Goal: Information Seeking & Learning: Learn about a topic

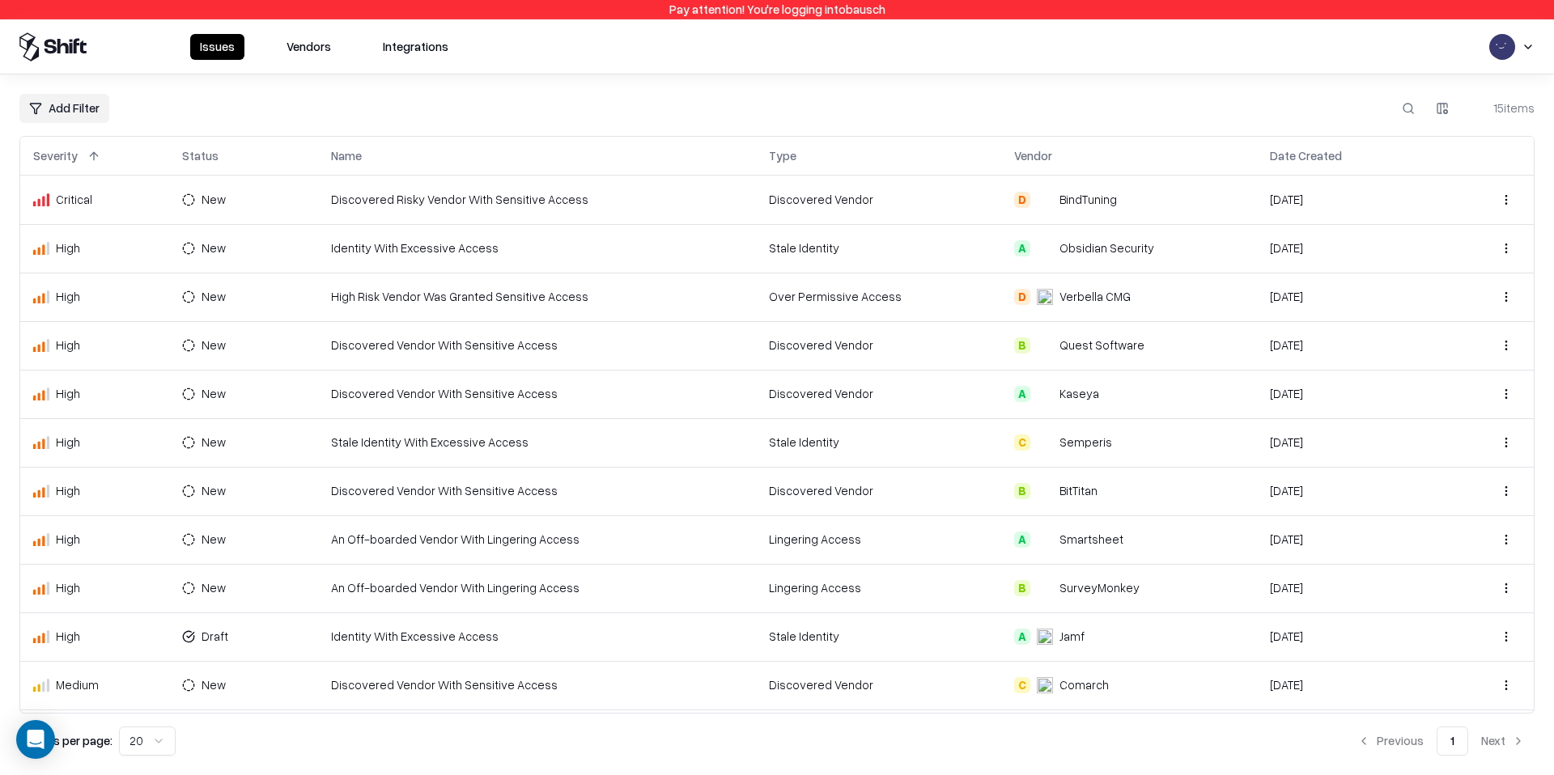
click at [331, 53] on button "Vendors" at bounding box center [309, 47] width 64 height 26
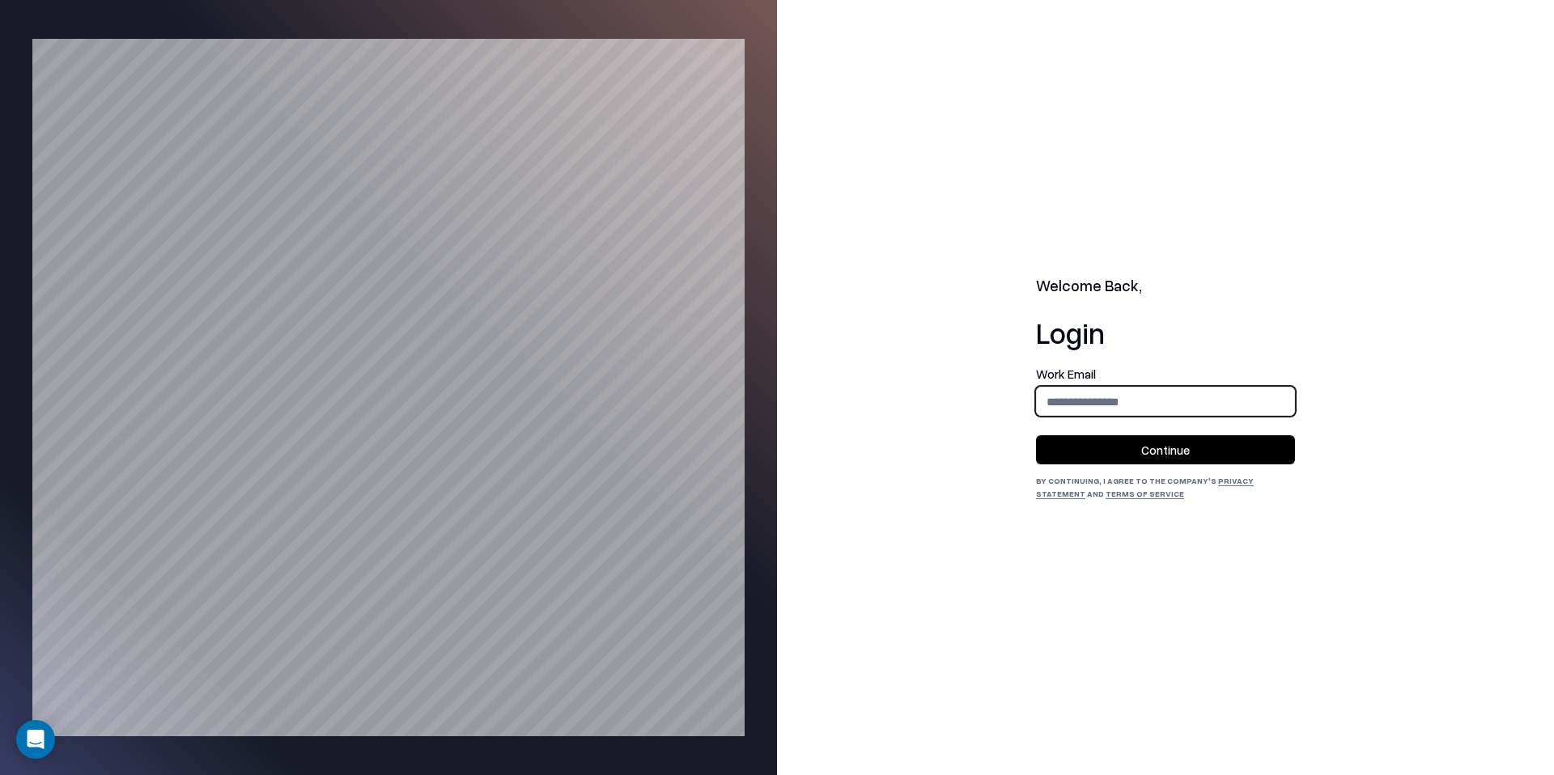
click at [1101, 400] on input "email" at bounding box center [1165, 402] width 257 height 30
type input "**********"
click at [1127, 446] on button "Continue" at bounding box center [1165, 449] width 259 height 29
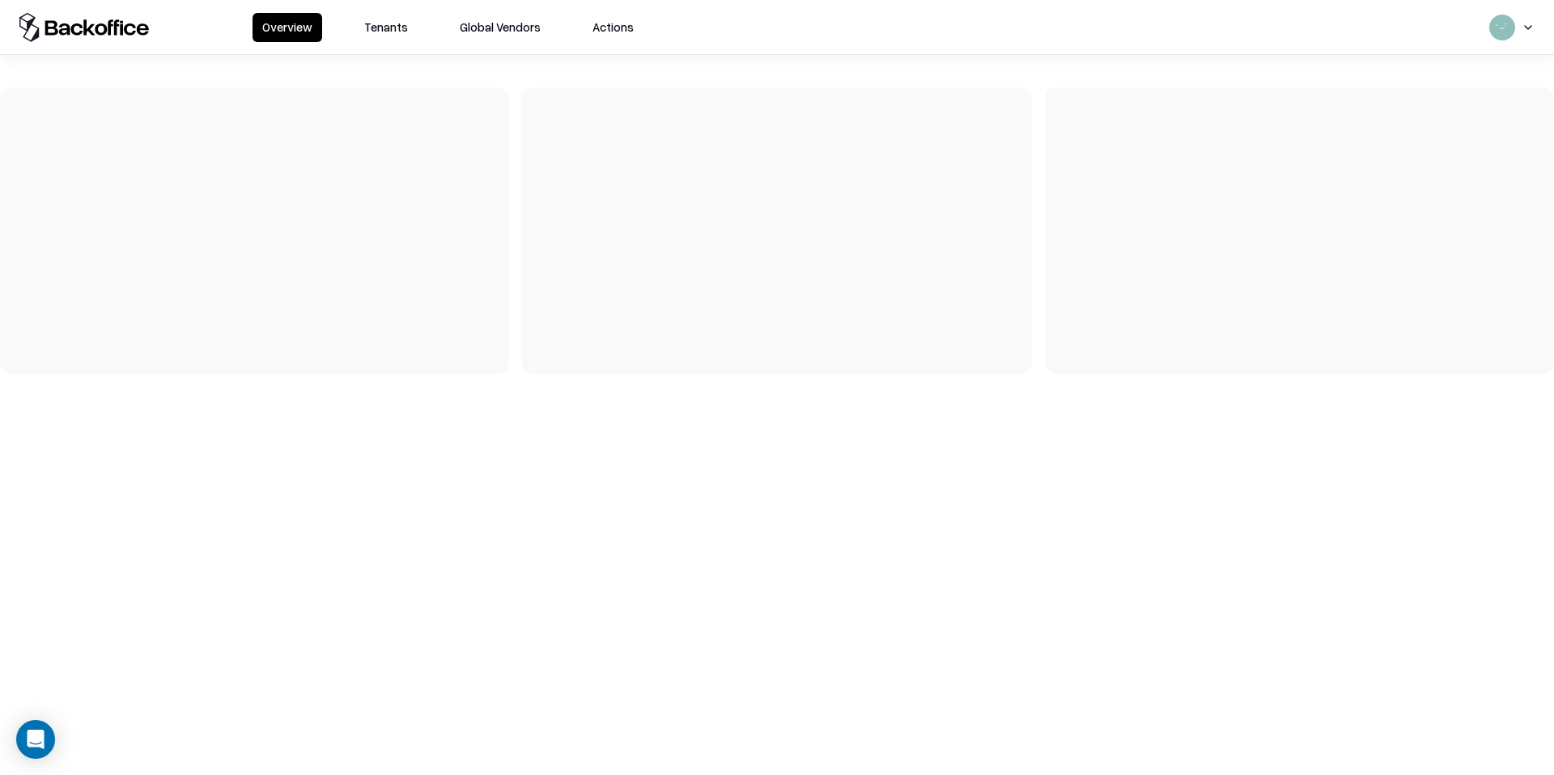
click at [386, 23] on button "Tenants" at bounding box center [385, 27] width 63 height 29
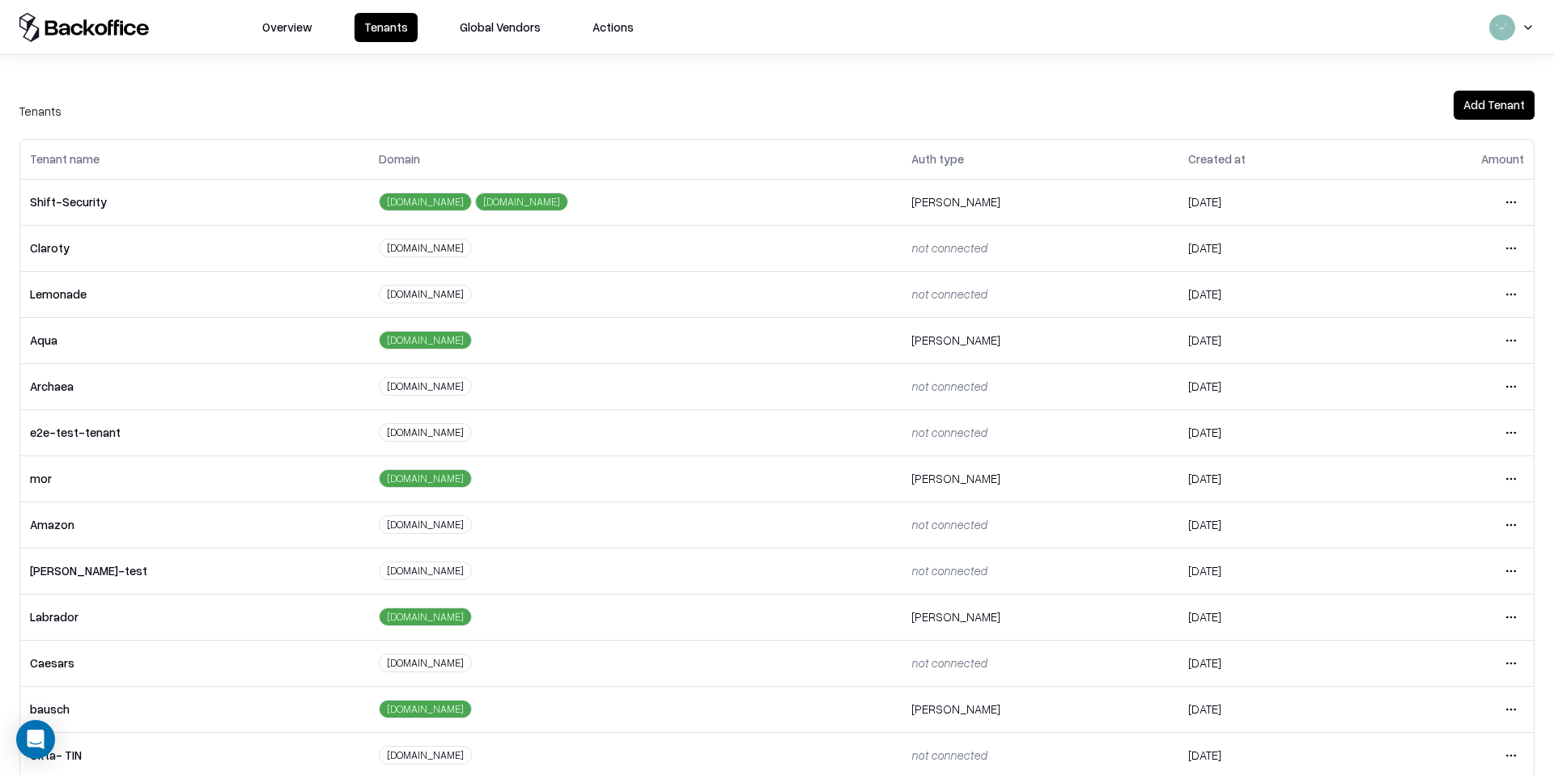
click at [1484, 702] on html "Overview Tenants Global Vendors Actions Tenants Add Tenant Tenant name Domain A…" at bounding box center [777, 387] width 1554 height 775
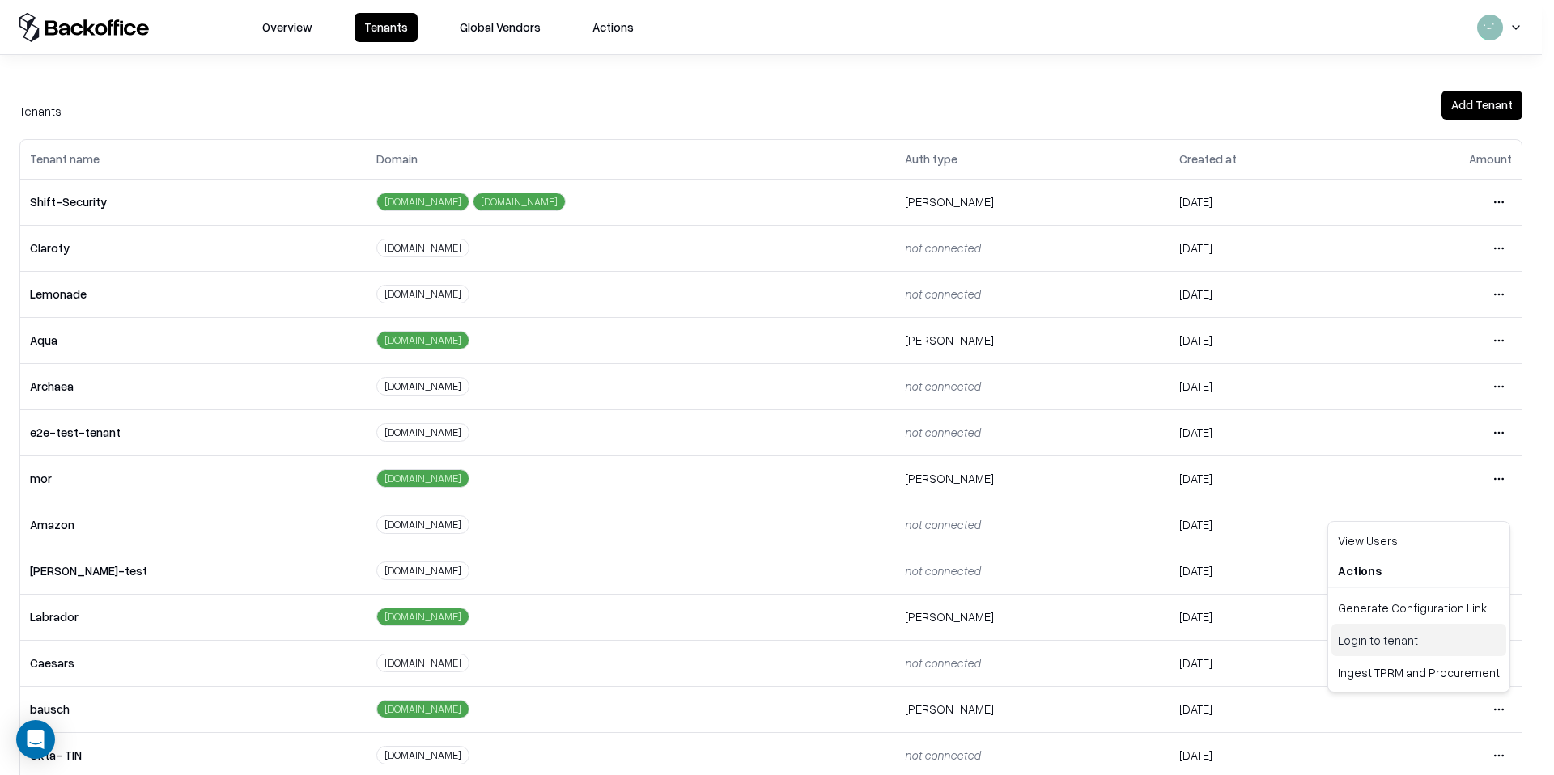
click at [1401, 633] on div "Login to tenant" at bounding box center [1418, 640] width 175 height 32
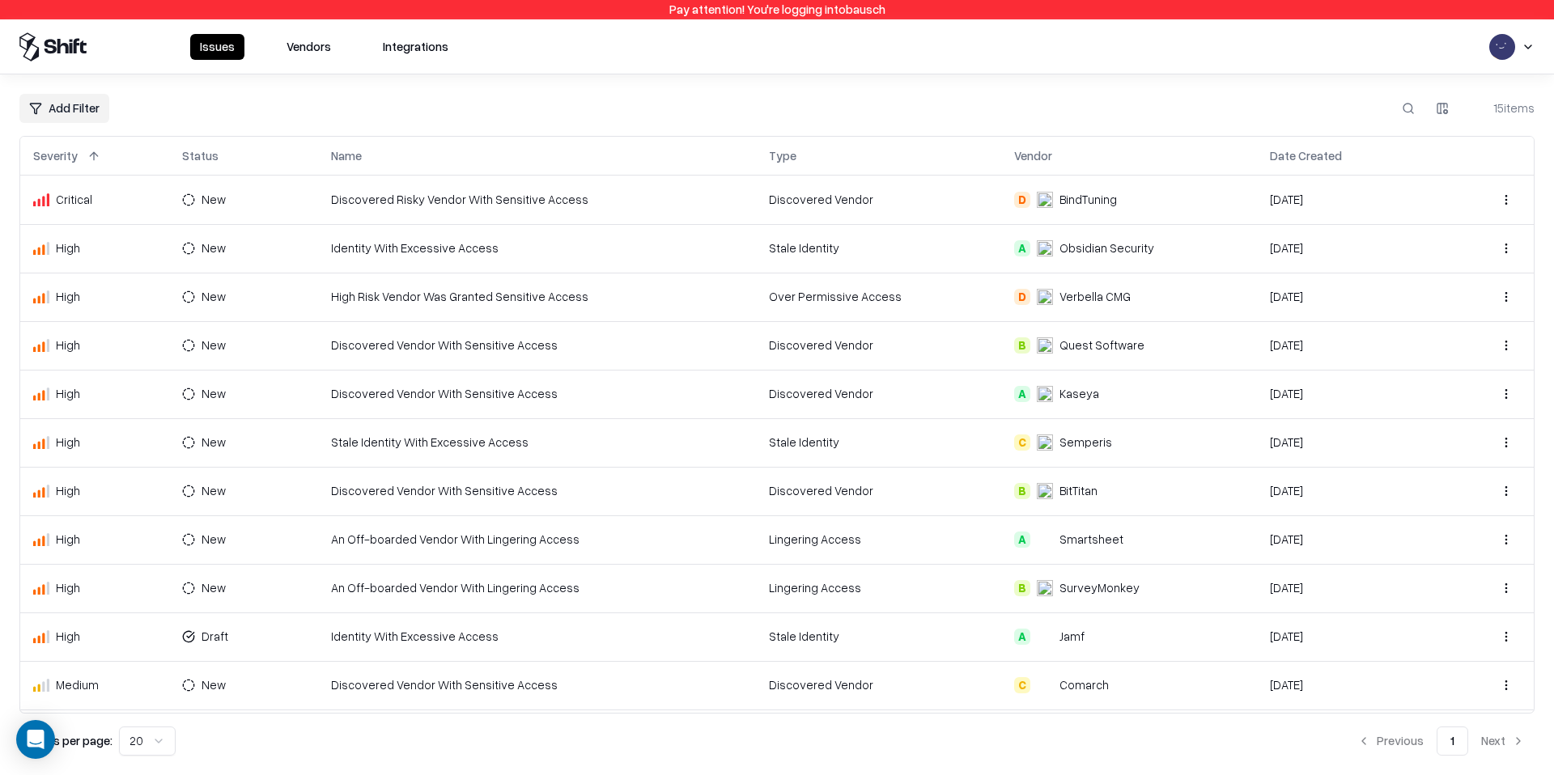
click at [307, 48] on button "Vendors" at bounding box center [309, 47] width 64 height 26
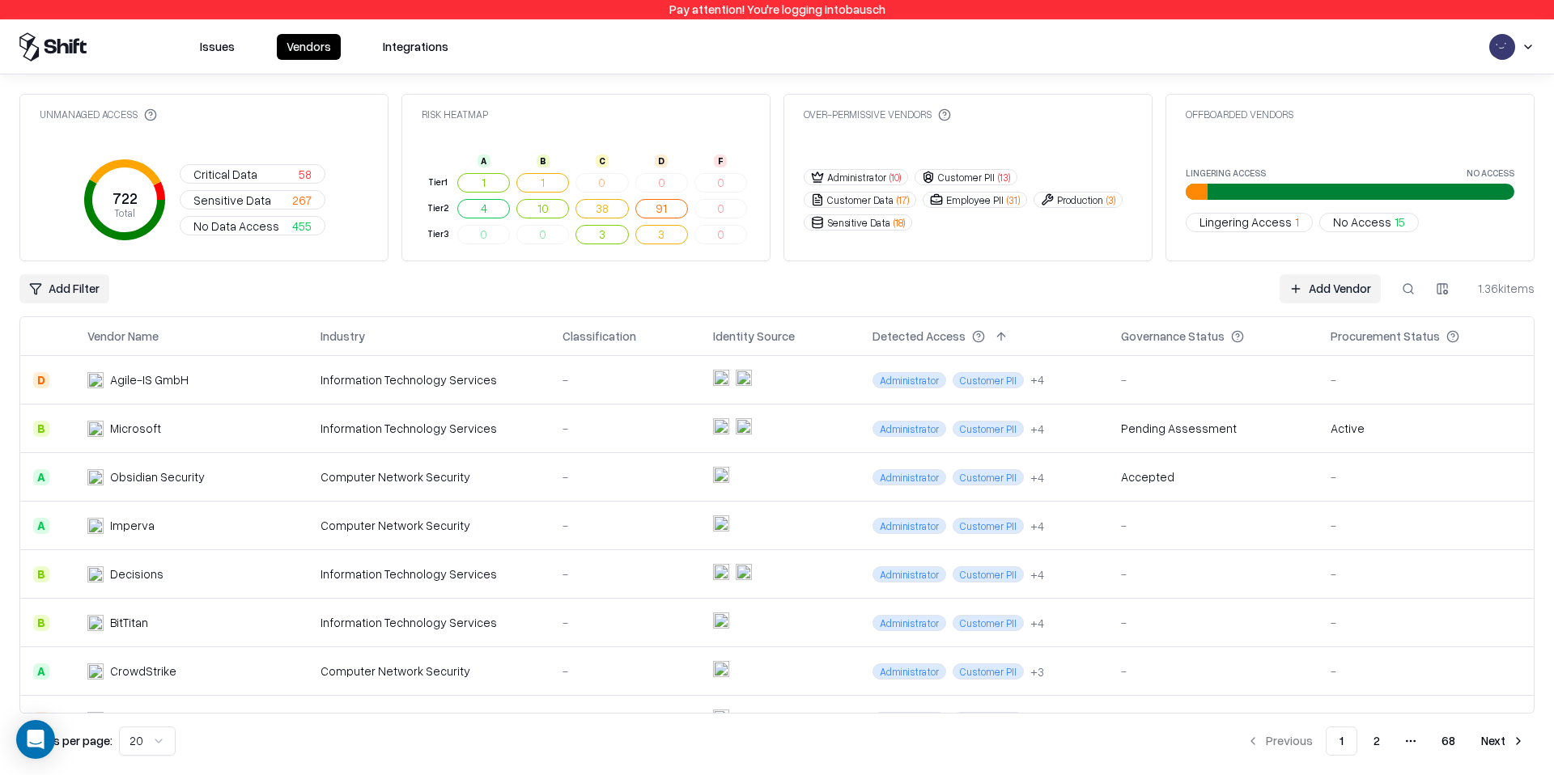
click at [1410, 283] on button at bounding box center [1407, 288] width 29 height 29
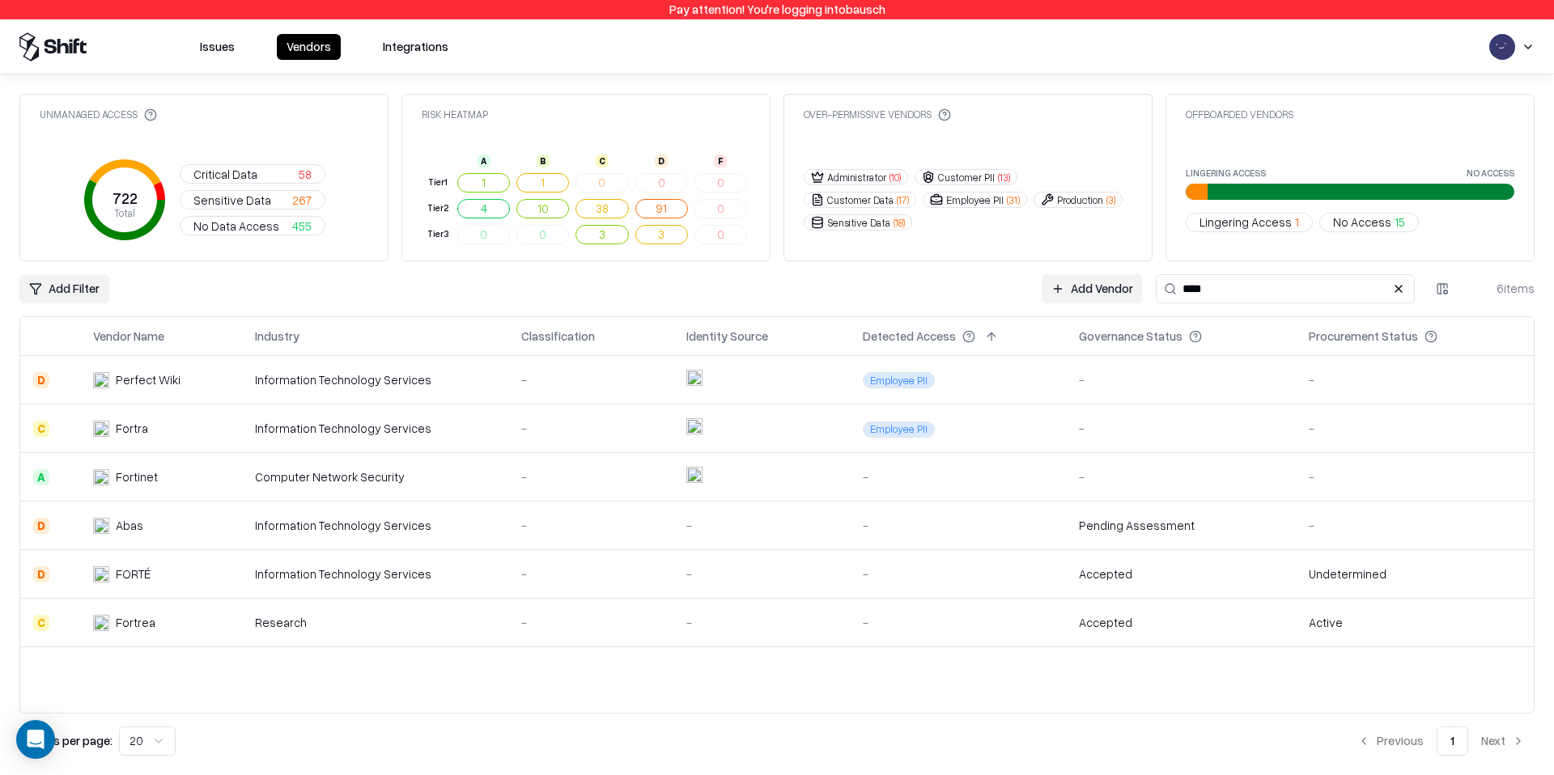
type input "****"
click at [138, 439] on td "Fortra" at bounding box center [161, 429] width 162 height 49
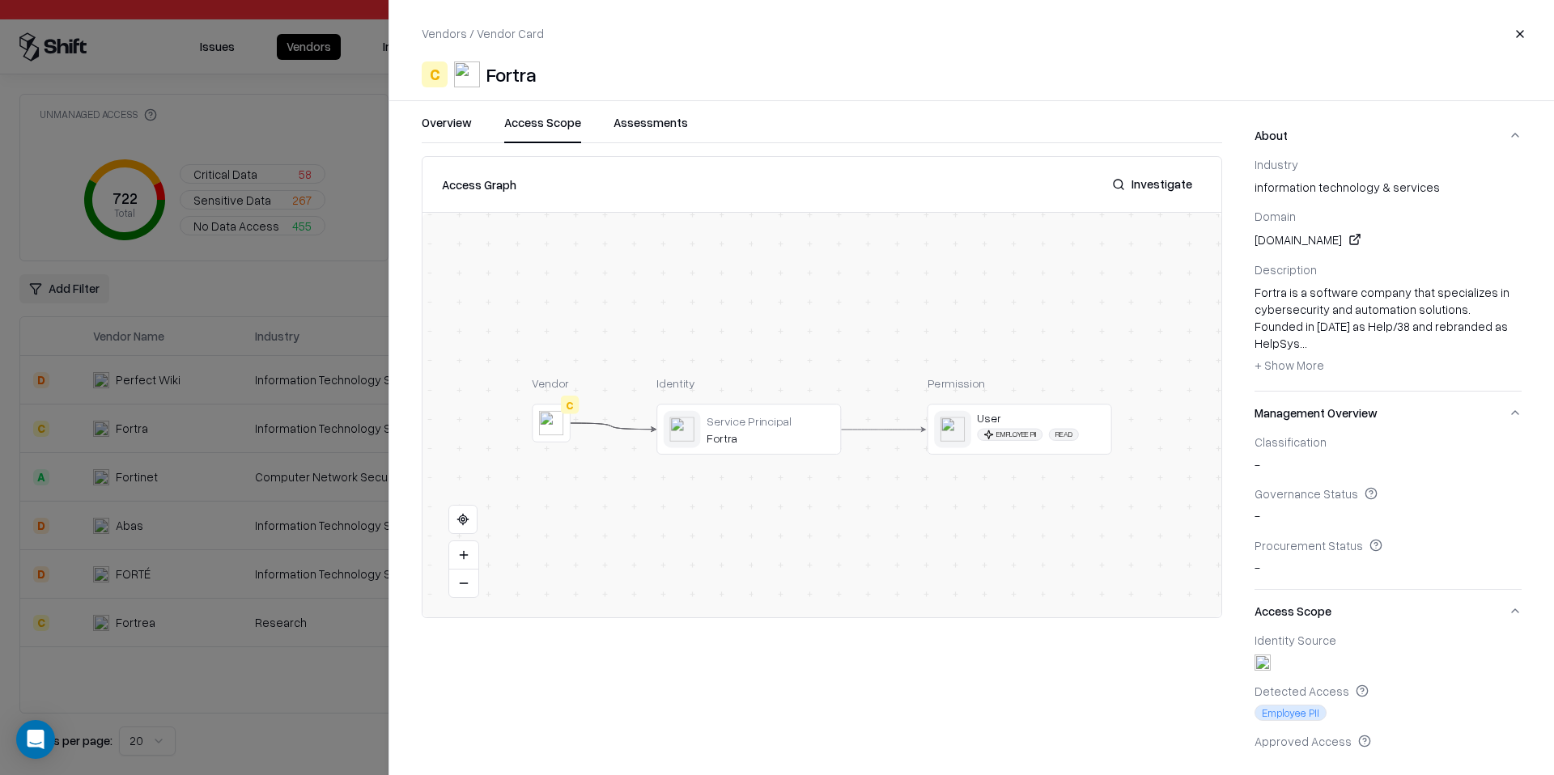
click at [542, 126] on button "Access Scope" at bounding box center [542, 128] width 77 height 29
click at [0, 0] on button at bounding box center [0, 0] width 0 height 0
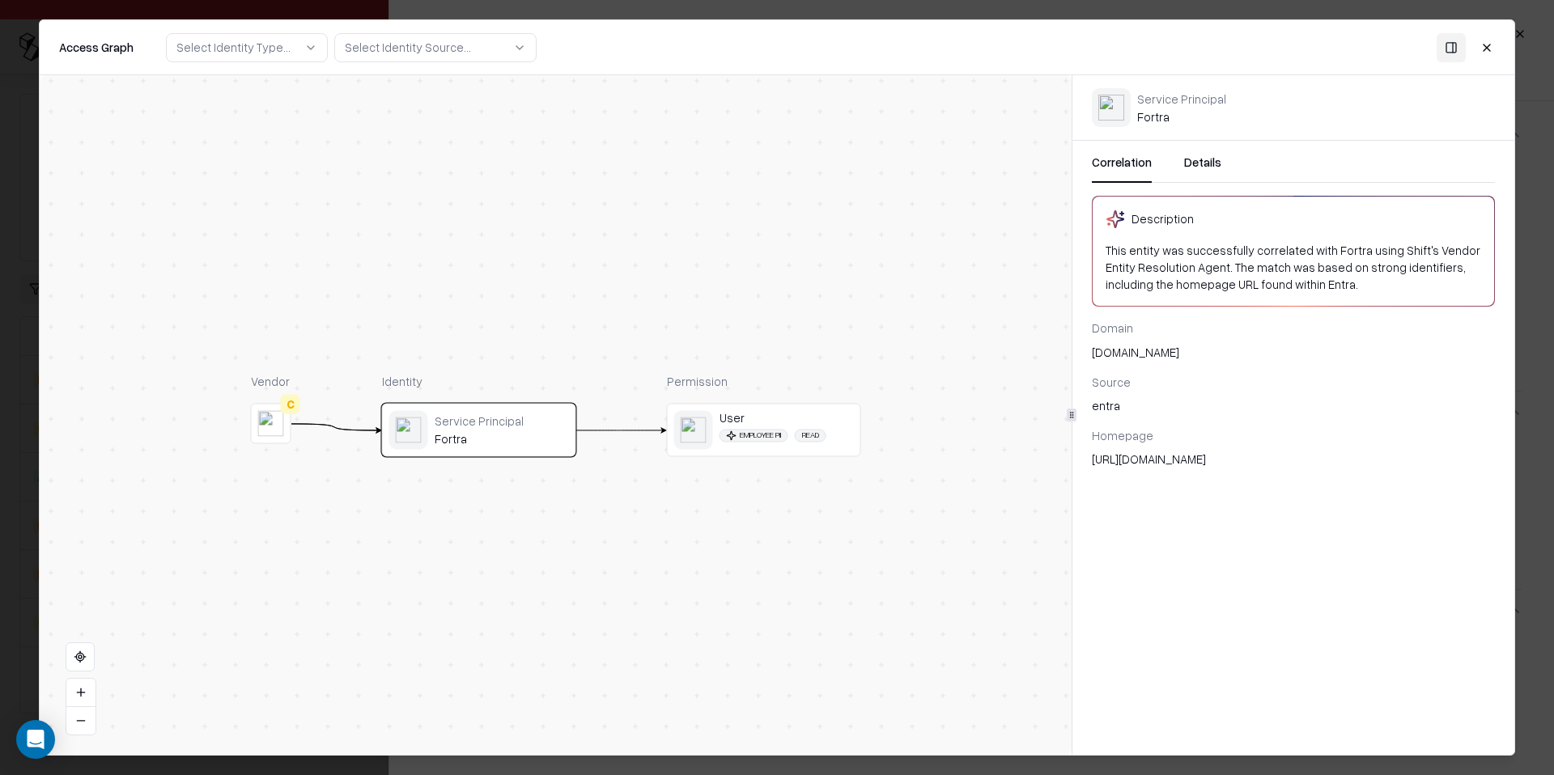
click at [1185, 148] on div "Correlation Details Description This entity was successfully correlated with Fo…" at bounding box center [1293, 311] width 442 height 340
click at [1184, 163] on button "Details" at bounding box center [1202, 168] width 37 height 29
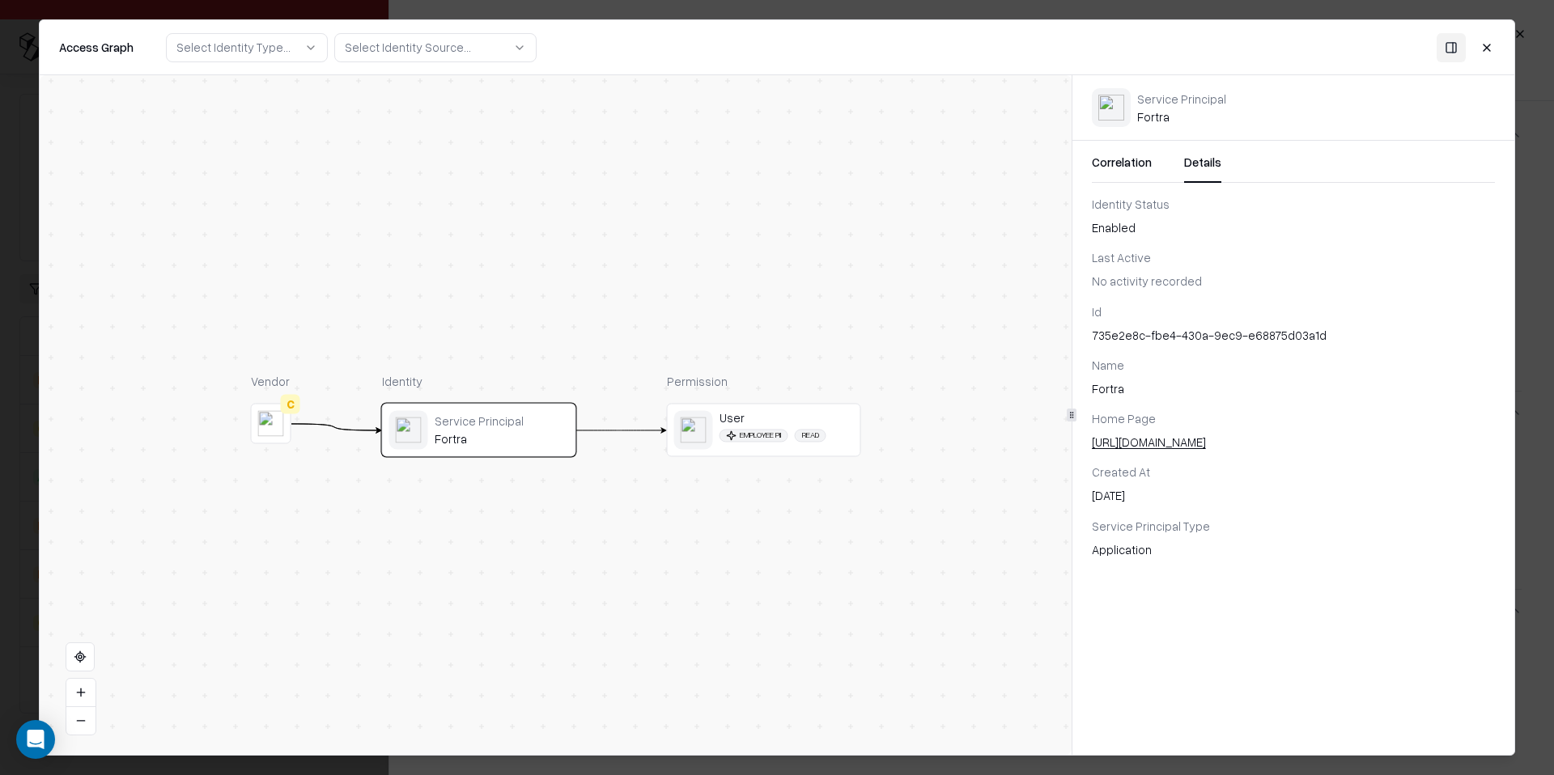
click at [1121, 159] on button "Correlation" at bounding box center [1122, 168] width 60 height 29
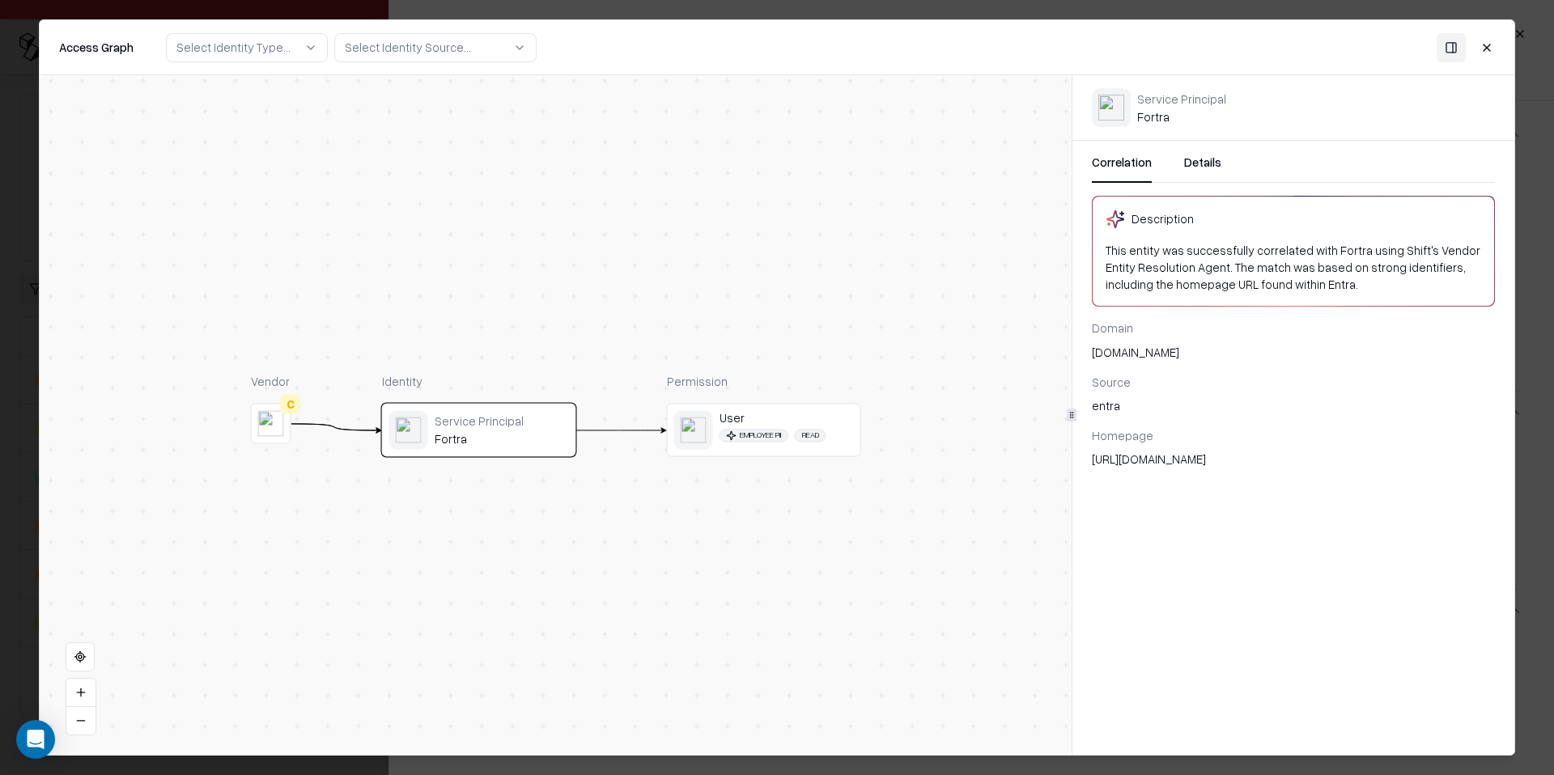
click at [1477, 49] on button "Close" at bounding box center [1486, 46] width 29 height 29
